Goal: Information Seeking & Learning: Learn about a topic

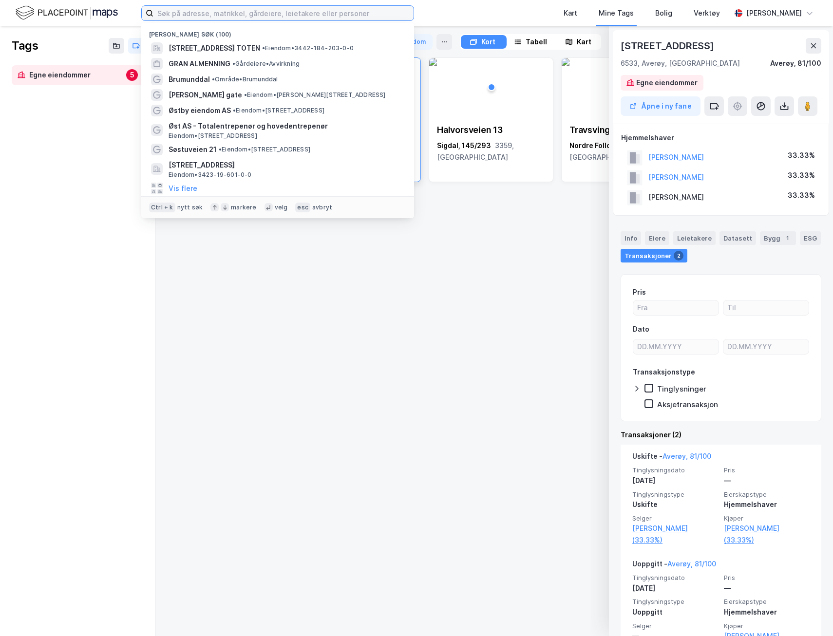
click at [208, 13] on input at bounding box center [283, 13] width 260 height 15
click at [208, 61] on span "GRAN ALMENNING" at bounding box center [199, 64] width 62 height 12
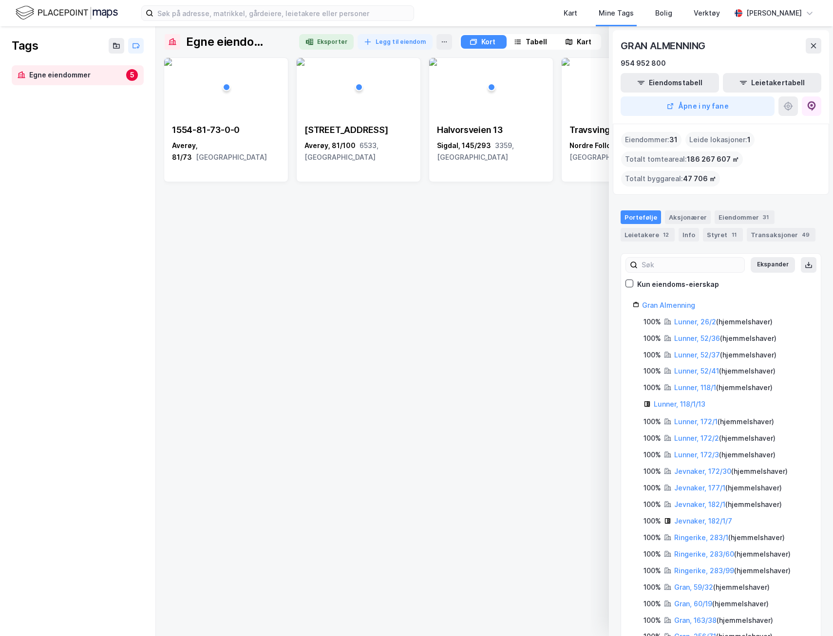
click at [687, 106] on button "Åpne i ny fane" at bounding box center [697, 105] width 154 height 19
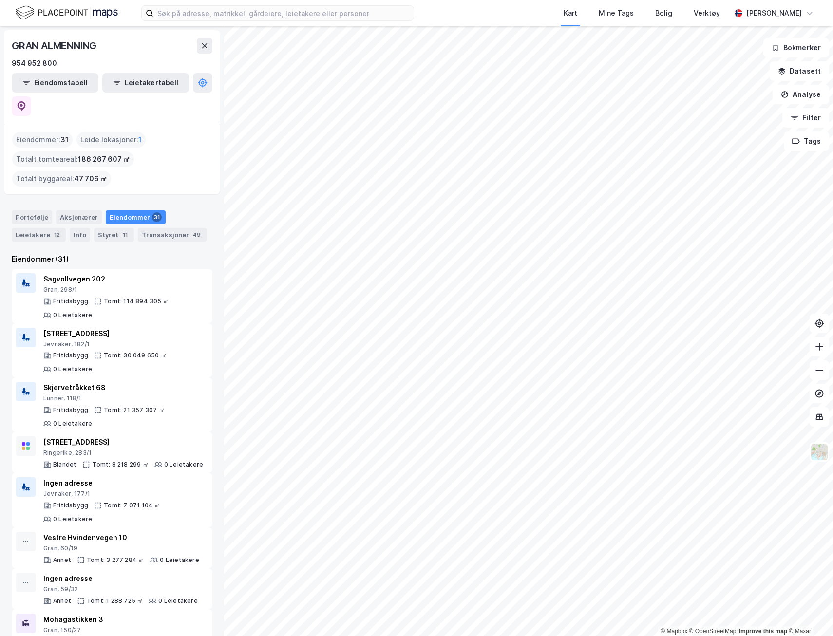
click at [40, 228] on div "Leietakere 12" at bounding box center [39, 235] width 54 height 14
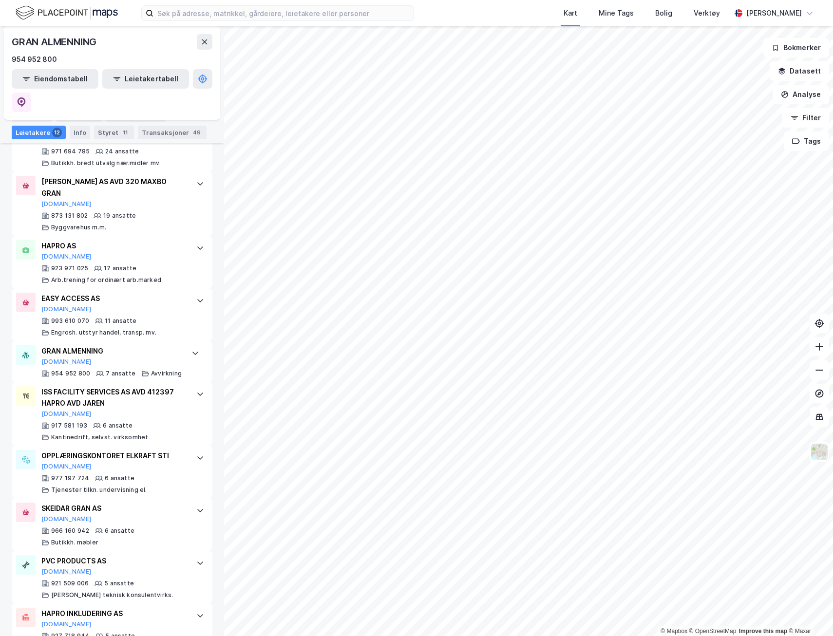
scroll to position [440, 0]
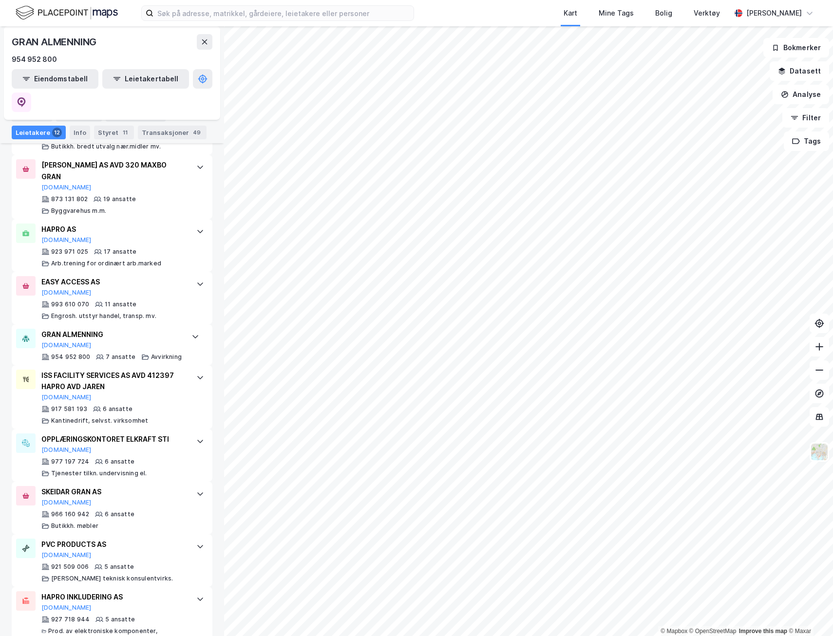
click at [109, 132] on div "Styret 11" at bounding box center [114, 133] width 40 height 14
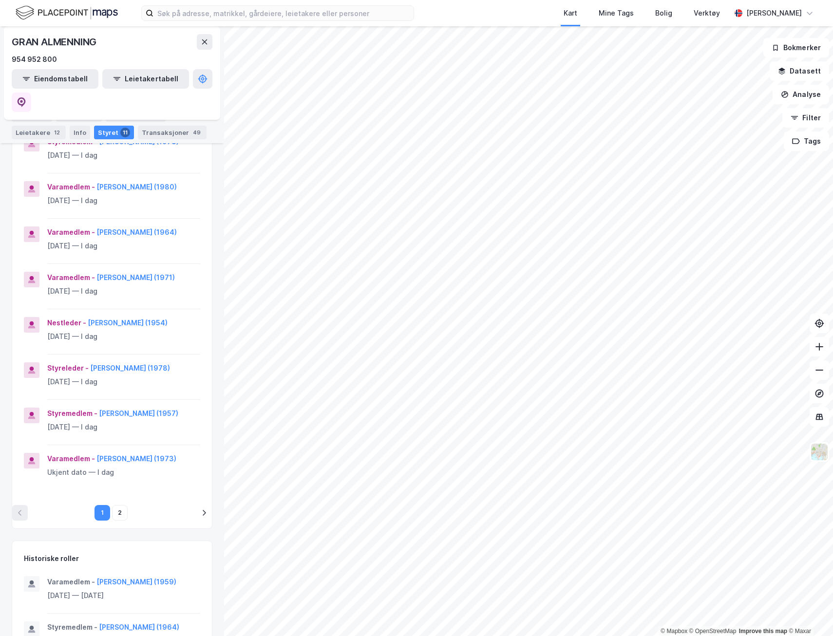
scroll to position [243, 0]
click at [115, 504] on button "2" at bounding box center [120, 512] width 16 height 16
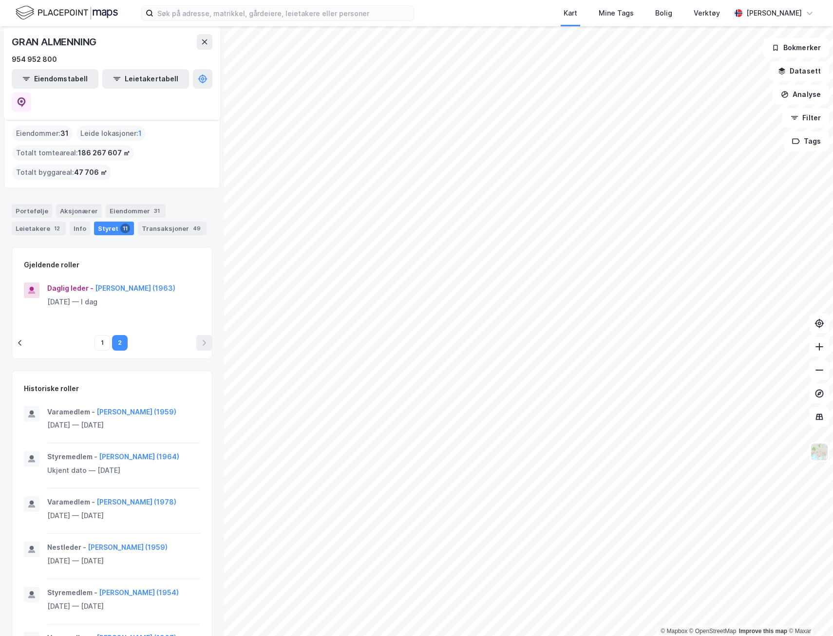
scroll to position [4, 0]
click at [100, 337] on button "1" at bounding box center [102, 345] width 16 height 16
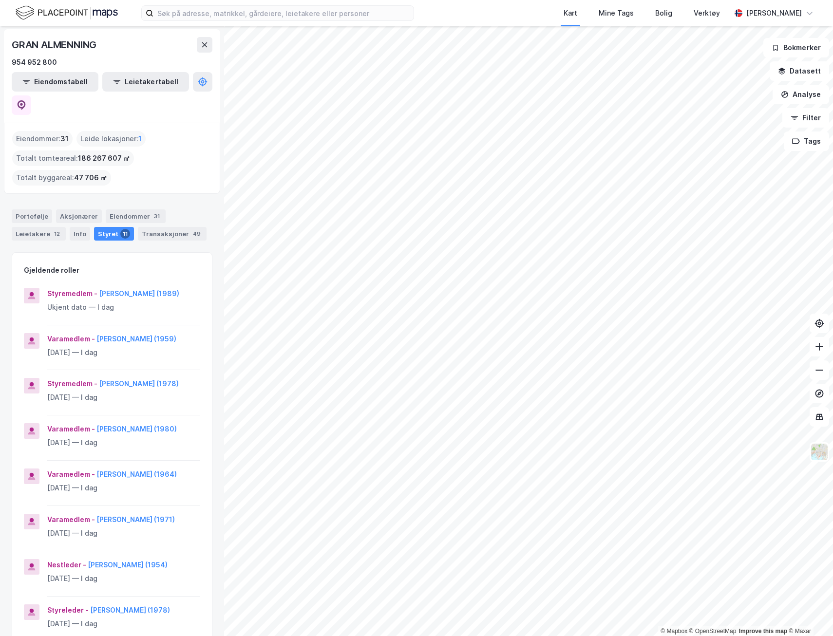
scroll to position [0, 0]
click at [70, 210] on div "Aksjonærer" at bounding box center [79, 217] width 46 height 14
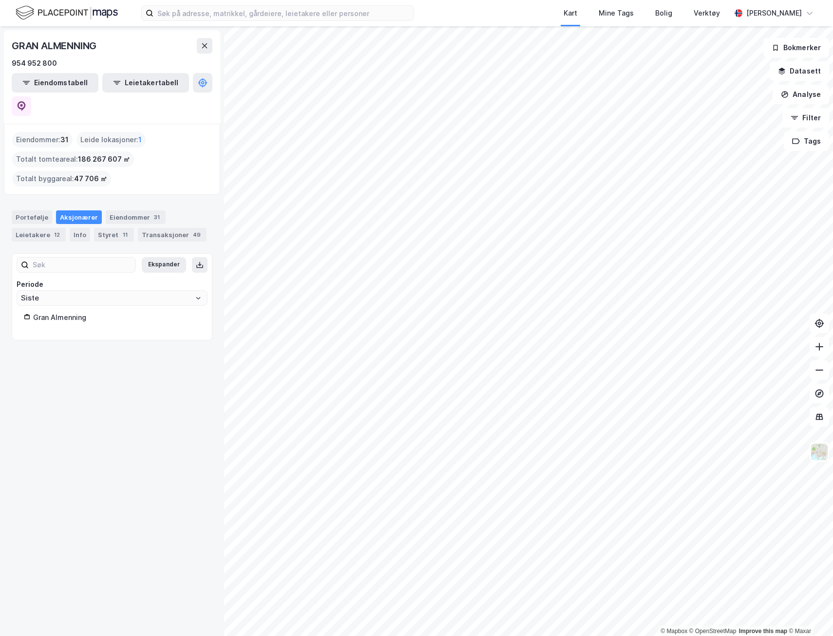
click at [73, 312] on div "Gran Almenning" at bounding box center [116, 318] width 167 height 12
click at [23, 104] on icon at bounding box center [21, 105] width 3 height 3
click at [109, 228] on div "Styret 11" at bounding box center [114, 235] width 40 height 14
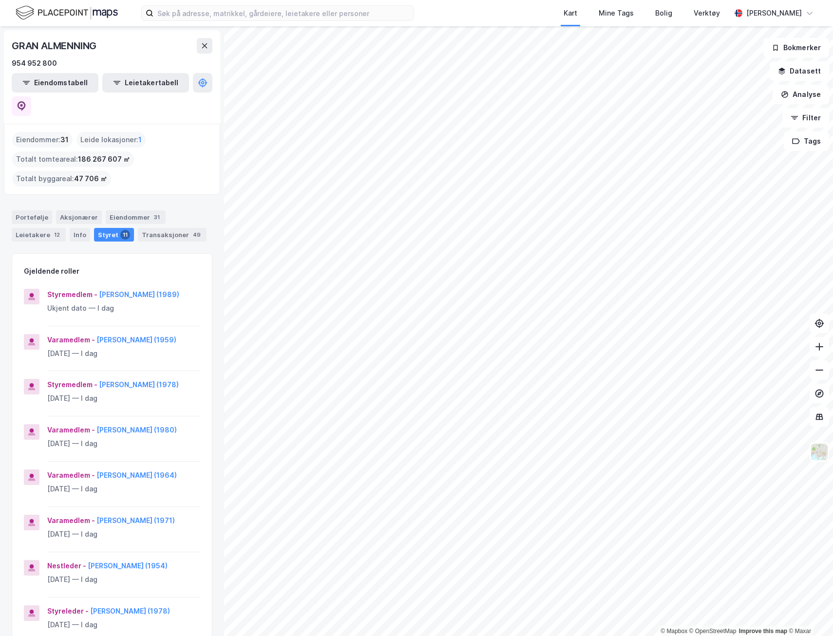
click at [0, 0] on button "[PERSON_NAME] (1989)" at bounding box center [0, 0] width 0 height 0
click at [0, 0] on button "[PERSON_NAME] (1959)" at bounding box center [0, 0] width 0 height 0
click at [0, 0] on button "[PERSON_NAME] (1978)" at bounding box center [0, 0] width 0 height 0
click at [0, 0] on button "[PERSON_NAME] (1980)" at bounding box center [0, 0] width 0 height 0
click at [0, 0] on button "[PERSON_NAME] (1964)" at bounding box center [0, 0] width 0 height 0
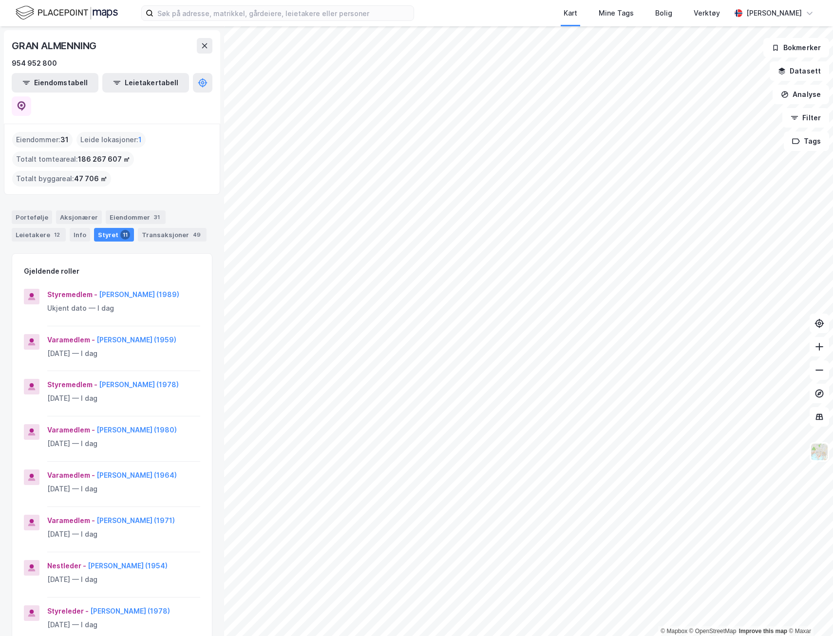
click at [0, 0] on button "[PERSON_NAME] (1971)" at bounding box center [0, 0] width 0 height 0
click at [0, 0] on button "[PERSON_NAME] (1954)" at bounding box center [0, 0] width 0 height 0
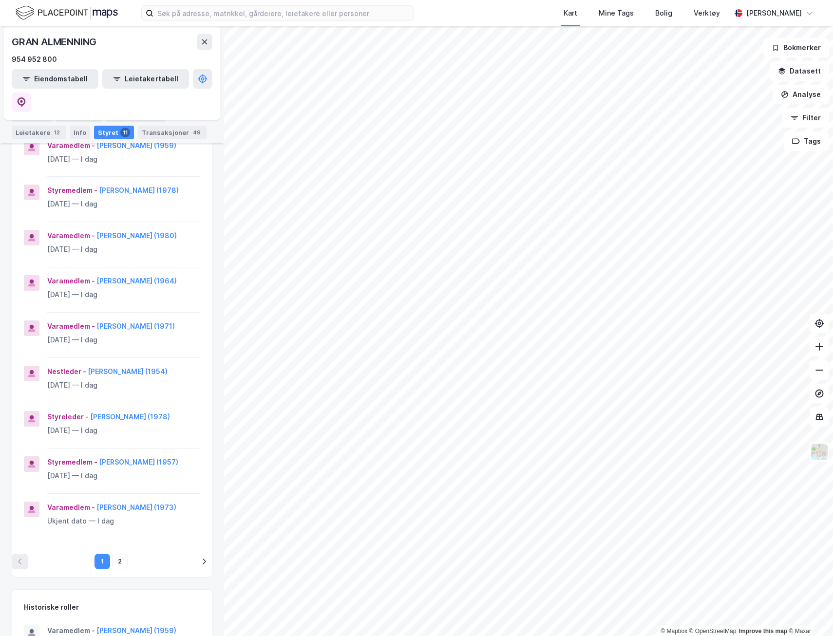
scroll to position [195, 0]
click at [0, 0] on button "[PERSON_NAME] (1978)" at bounding box center [0, 0] width 0 height 0
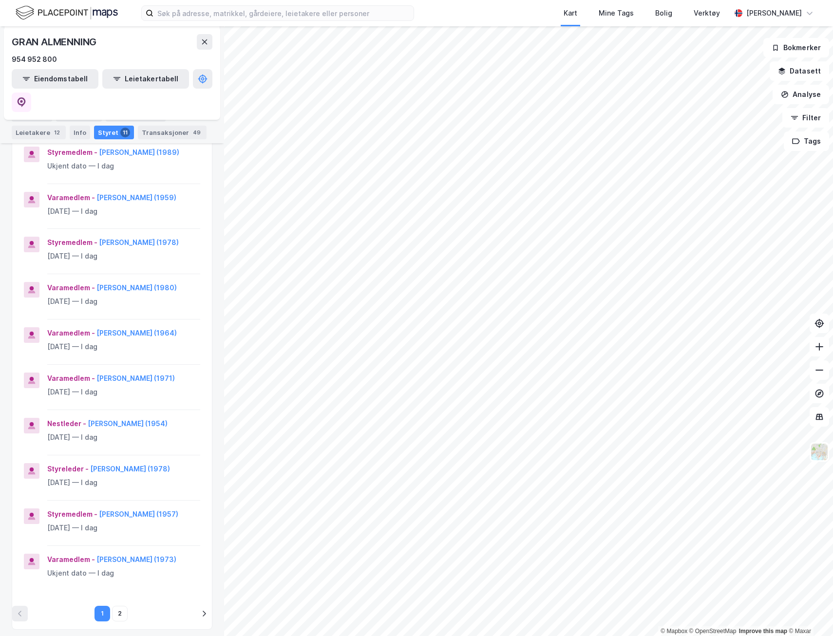
scroll to position [195, 0]
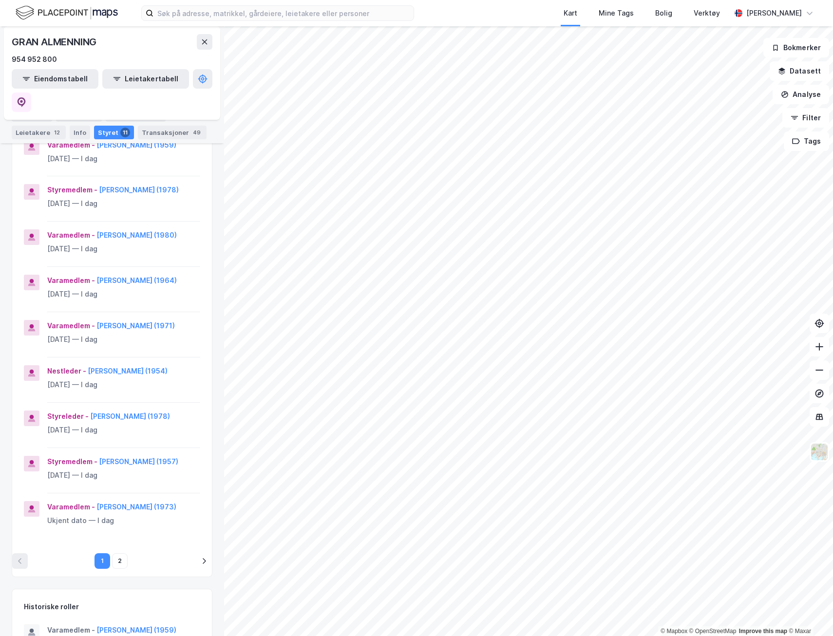
click at [0, 0] on button "[PERSON_NAME] (1957)" at bounding box center [0, 0] width 0 height 0
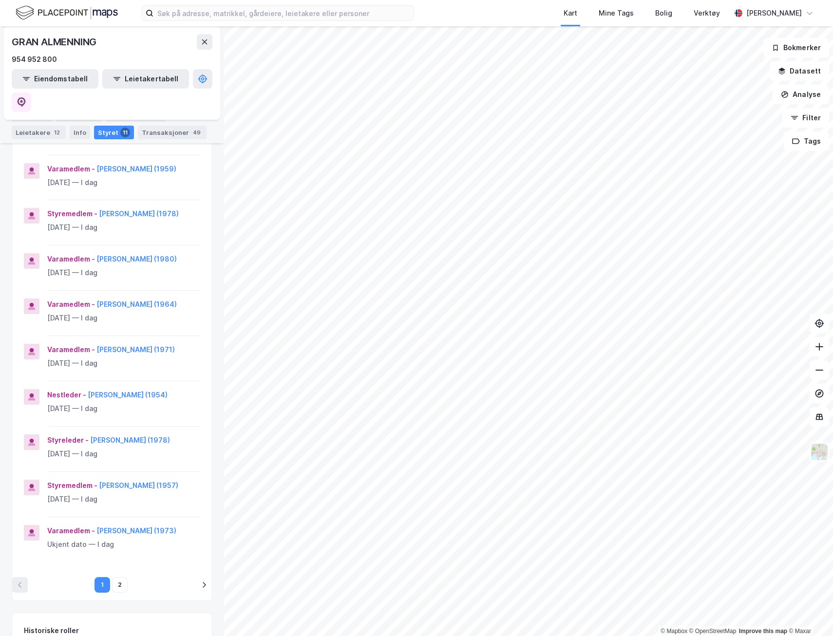
scroll to position [195, 0]
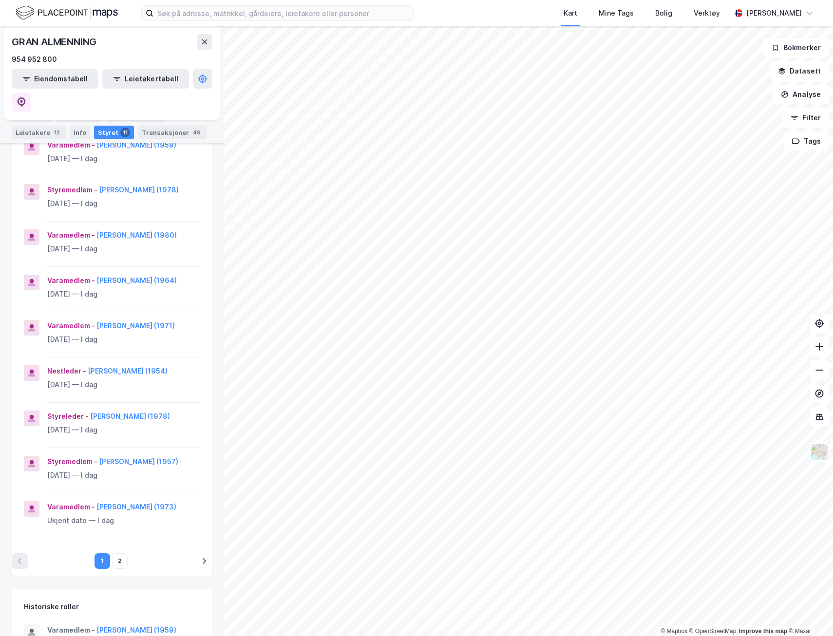
click at [0, 0] on button "[PERSON_NAME] (1973)" at bounding box center [0, 0] width 0 height 0
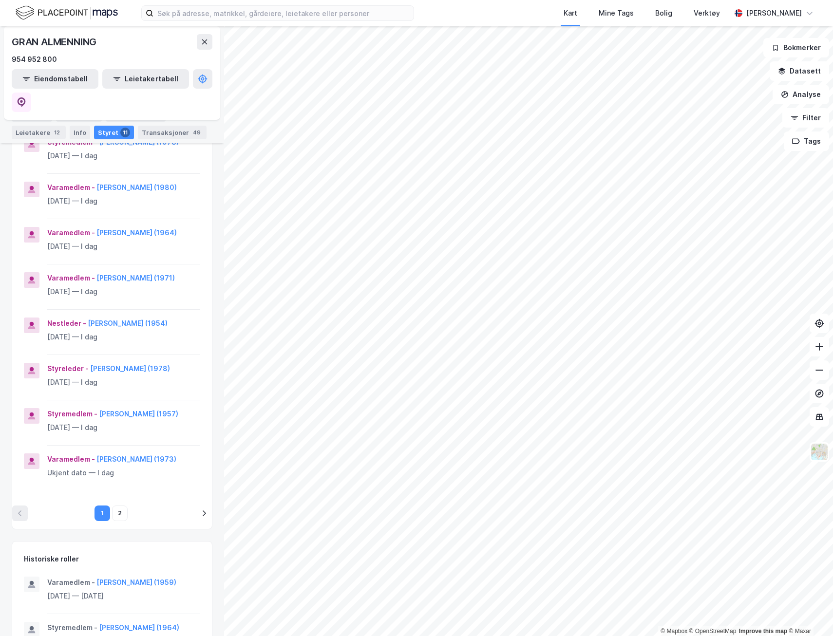
scroll to position [243, 0]
click at [118, 504] on button "2" at bounding box center [120, 512] width 16 height 16
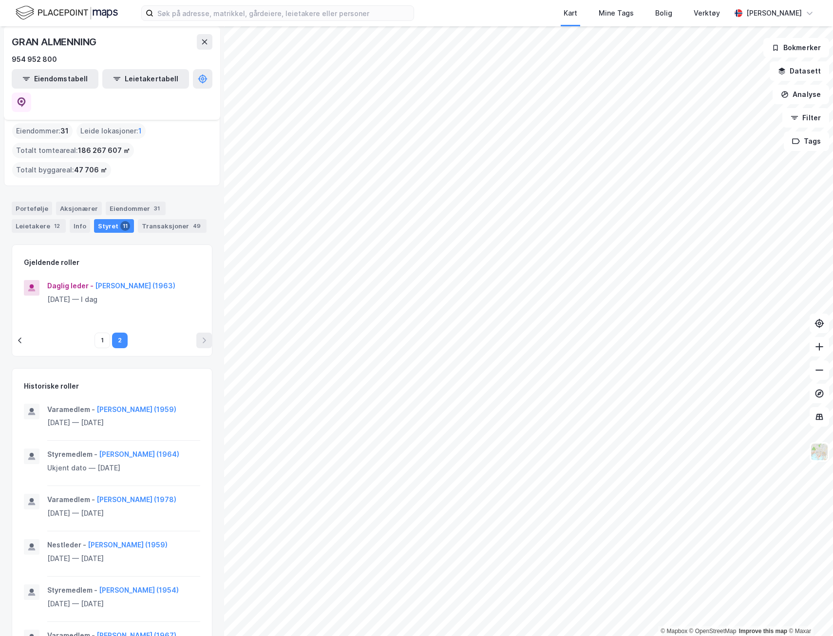
scroll to position [0, 0]
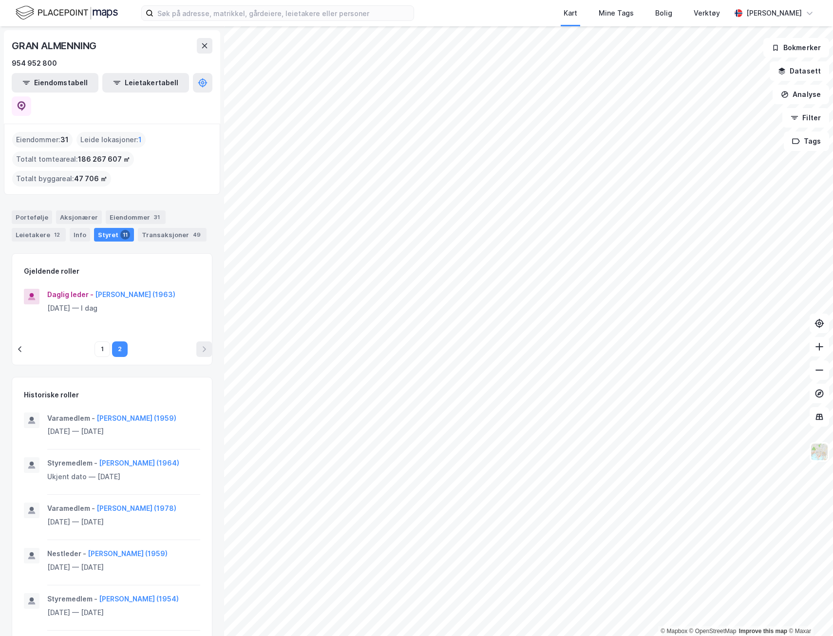
click at [0, 0] on button "[PERSON_NAME] (1963)" at bounding box center [0, 0] width 0 height 0
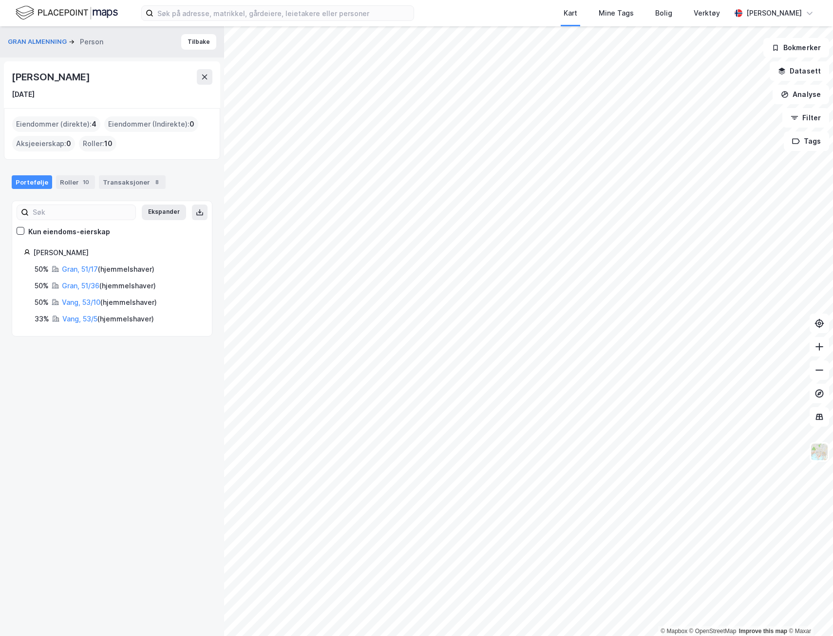
click at [202, 74] on icon at bounding box center [205, 77] width 8 height 8
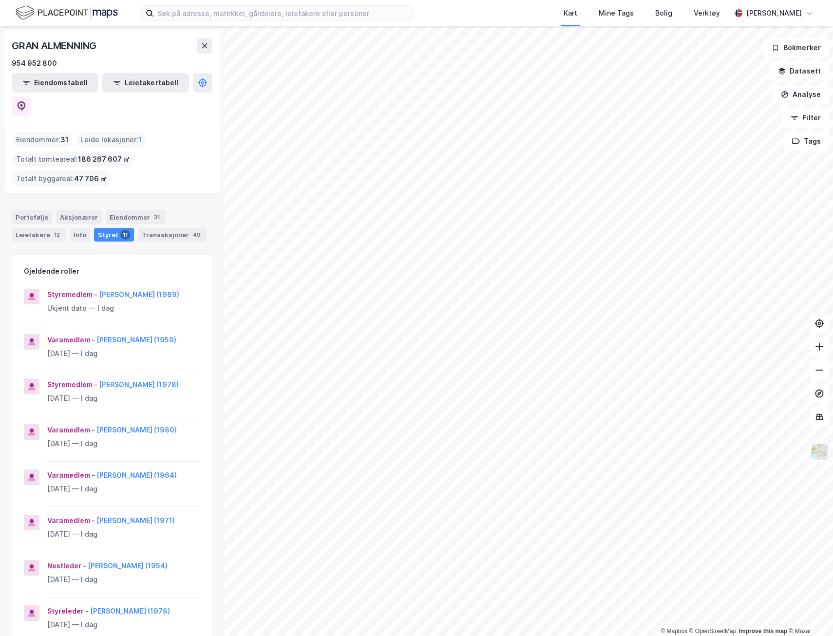
click at [127, 210] on div "Eiendommer 31" at bounding box center [136, 217] width 60 height 14
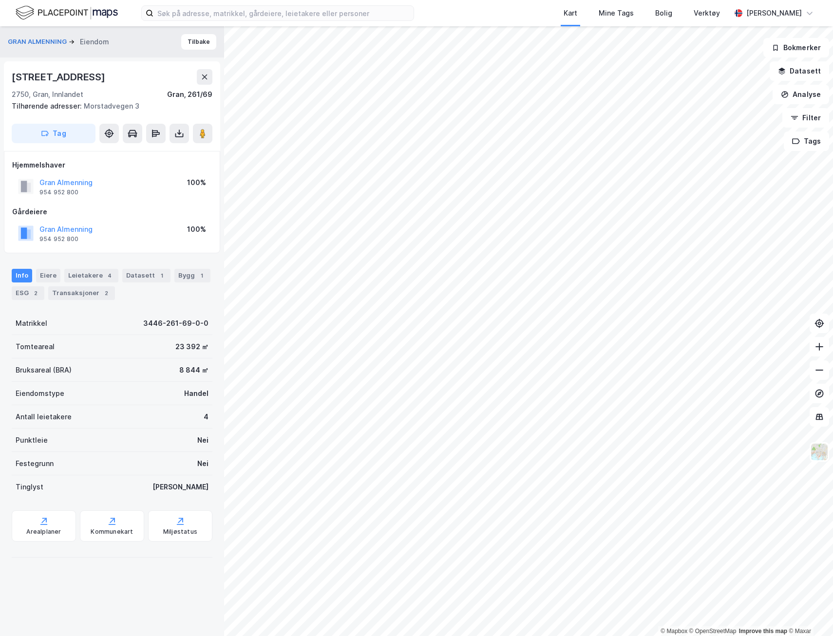
click at [80, 275] on div "Leietakere 4" at bounding box center [91, 276] width 54 height 14
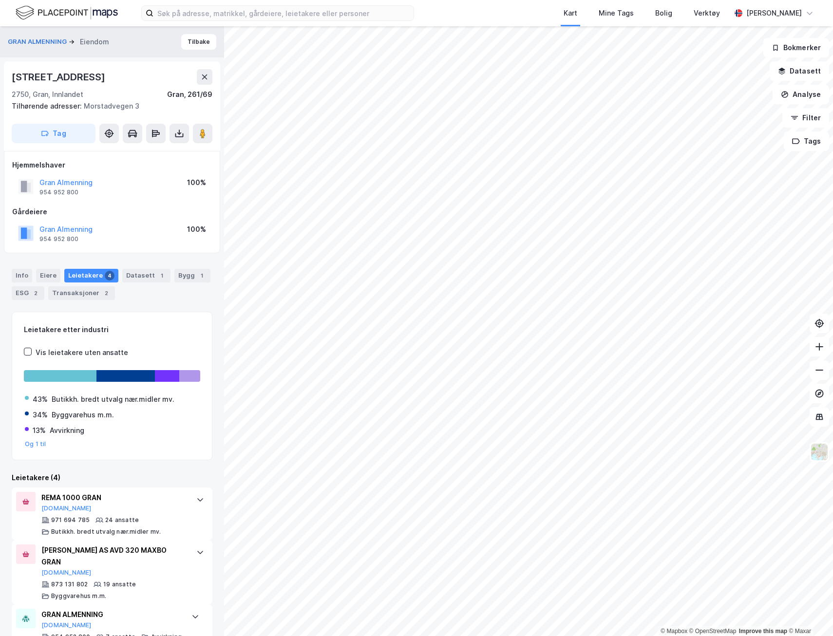
click at [81, 291] on div "Transaksjoner 2" at bounding box center [81, 293] width 67 height 14
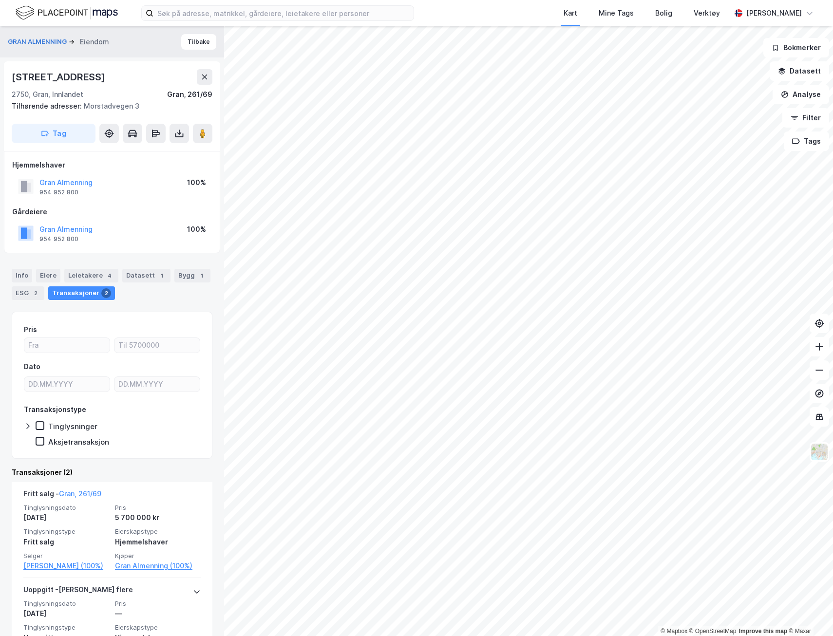
click at [185, 274] on div "Bygg 1" at bounding box center [192, 276] width 36 height 14
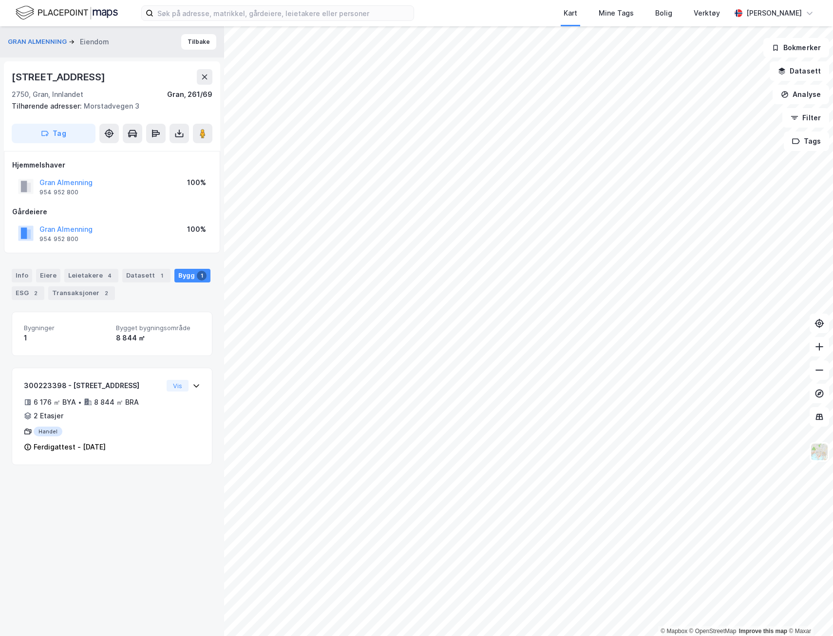
click at [137, 273] on div "Datasett 1" at bounding box center [146, 276] width 48 height 14
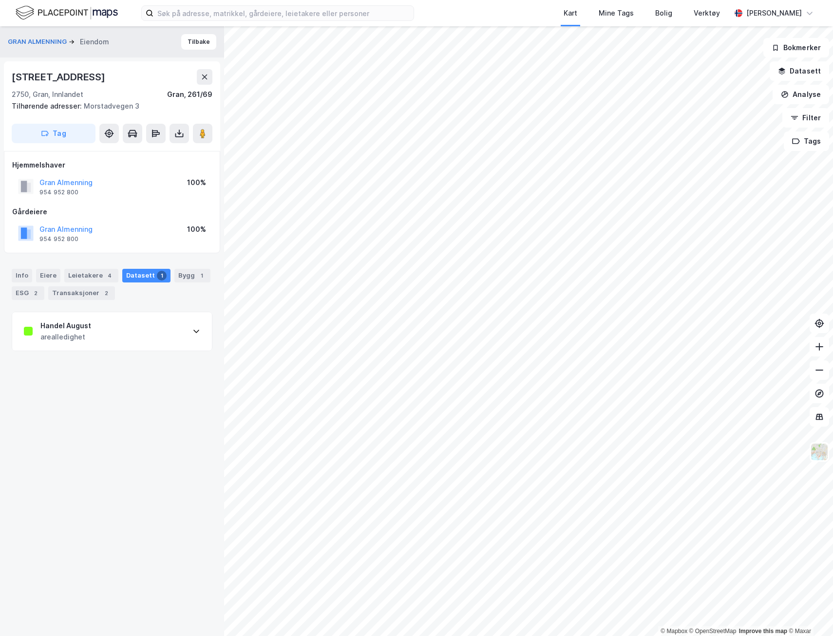
click at [70, 332] on div "arealledighet" at bounding box center [65, 337] width 51 height 12
click at [90, 513] on div "[URL][DOMAIN_NAME]" at bounding box center [57, 513] width 66 height 8
click at [44, 275] on div "Eiere" at bounding box center [48, 276] width 24 height 14
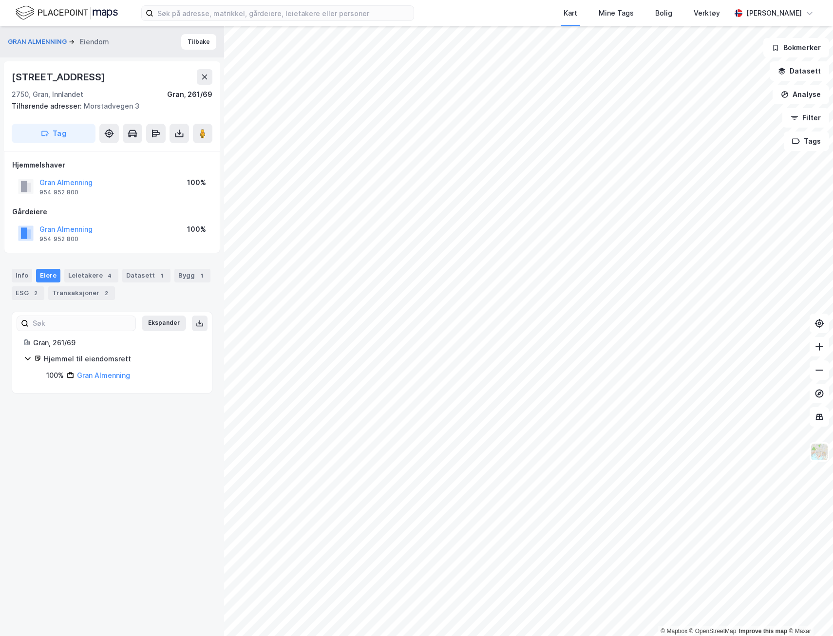
click at [88, 275] on div "Leietakere 4" at bounding box center [91, 276] width 54 height 14
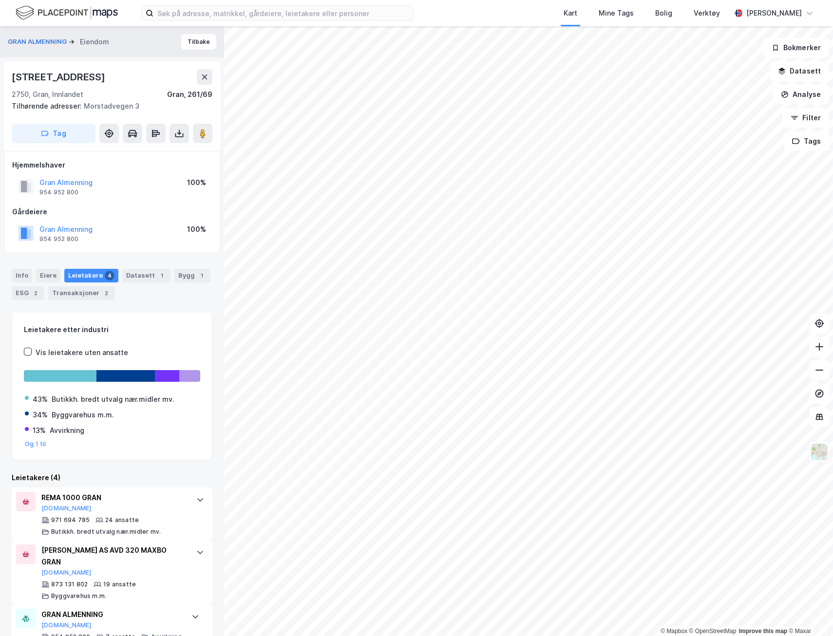
click at [18, 272] on div "Info" at bounding box center [22, 276] width 20 height 14
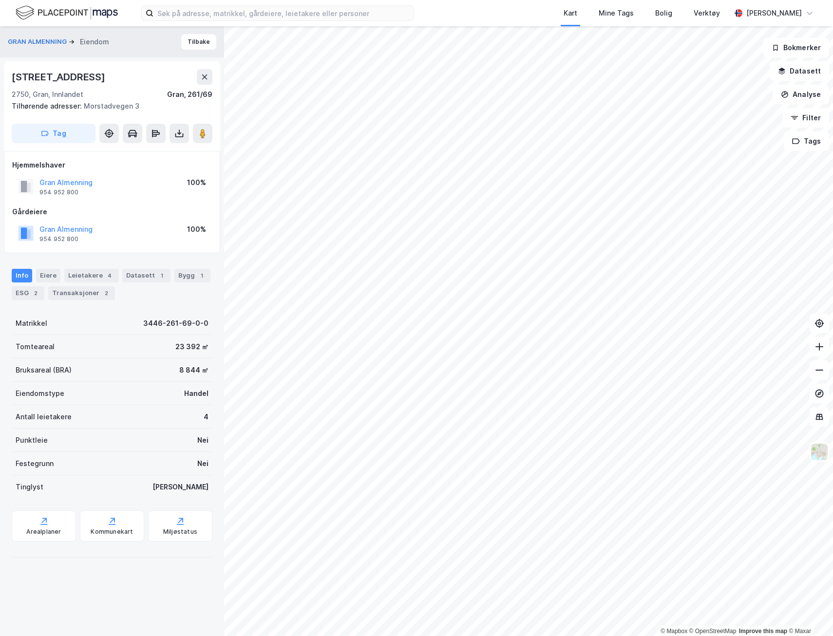
click at [50, 275] on div "Eiere" at bounding box center [48, 276] width 24 height 14
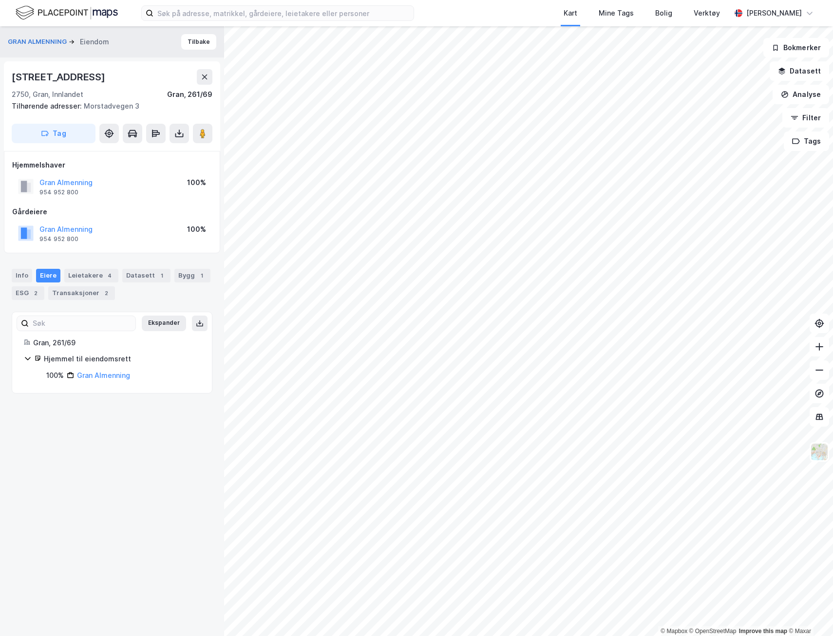
click at [177, 274] on div "Bygg 1" at bounding box center [192, 276] width 36 height 14
